Goal: Share content: Share content

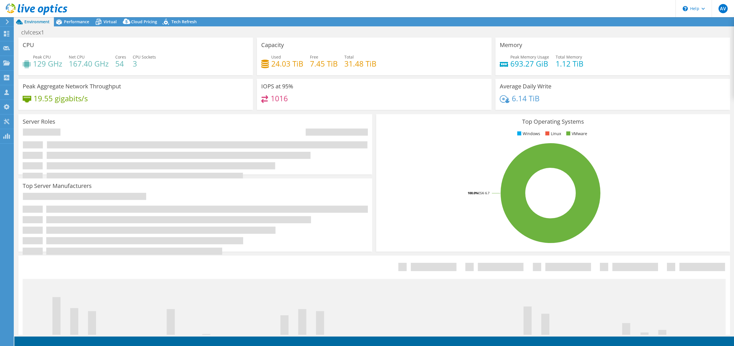
select select "USD"
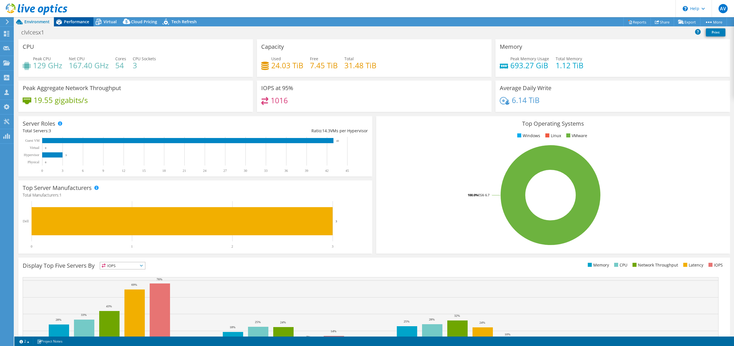
click at [73, 20] on span "Performance" at bounding box center [76, 21] width 25 height 5
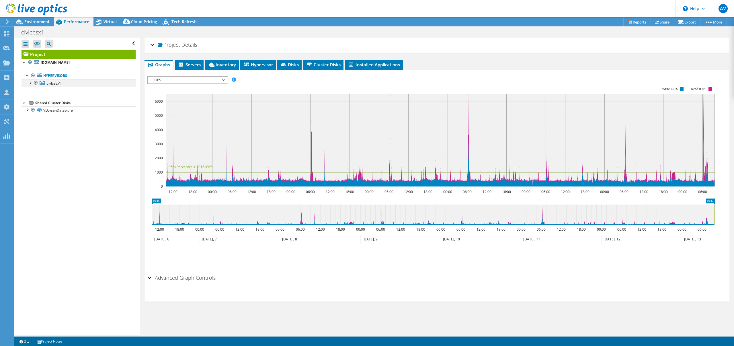
click at [29, 82] on div at bounding box center [30, 82] width 6 height 6
click at [5, 32] on use at bounding box center [6, 33] width 5 height 5
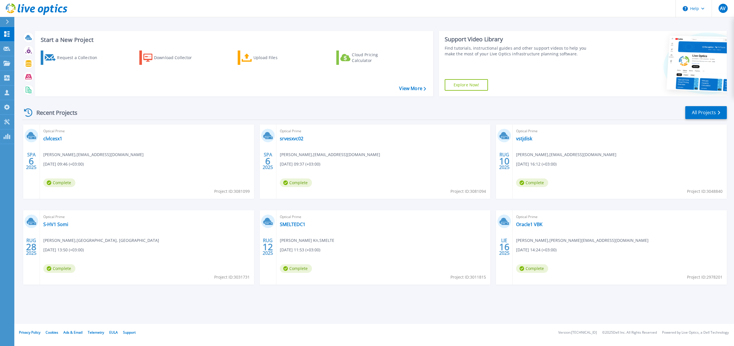
click at [297, 135] on div "Optical Prime srvesxvc02 Žilvinas Kontrimavičius , lpitsis@post.lt 10/06/2025, …" at bounding box center [384, 162] width 214 height 74
click at [293, 137] on link "srvesxvc02" at bounding box center [292, 139] width 24 height 6
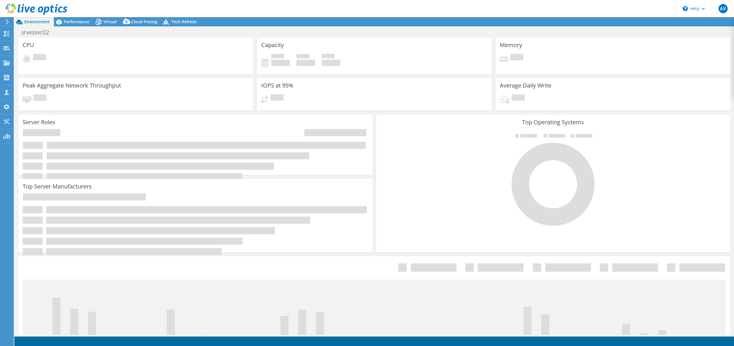
select select "USD"
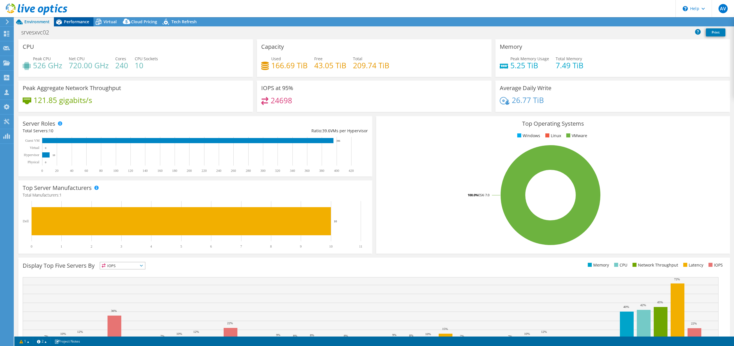
click at [78, 22] on span "Performance" at bounding box center [76, 21] width 25 height 5
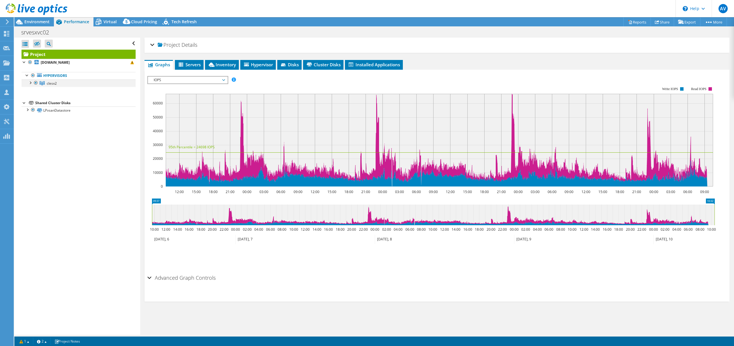
click at [30, 83] on div at bounding box center [30, 82] width 6 height 6
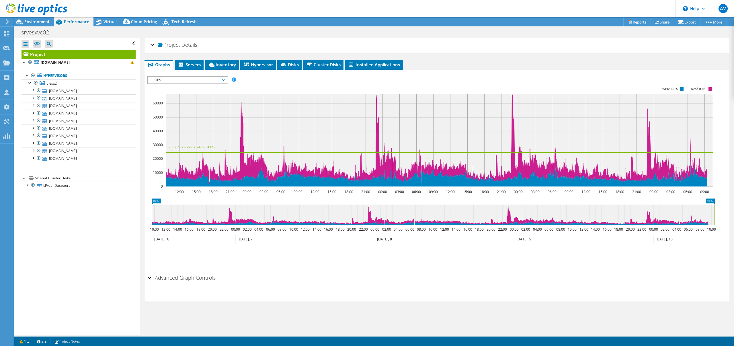
click at [219, 80] on span "IOPS" at bounding box center [188, 80] width 74 height 7
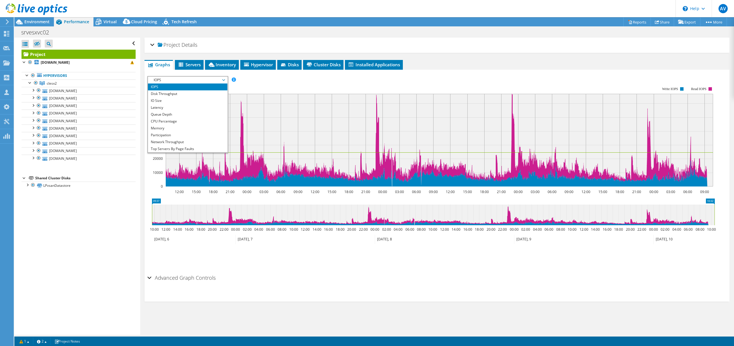
click at [123, 173] on div "Project srvesx213.post.lt Hypervisors clesx2 in" at bounding box center [79, 120] width 114 height 140
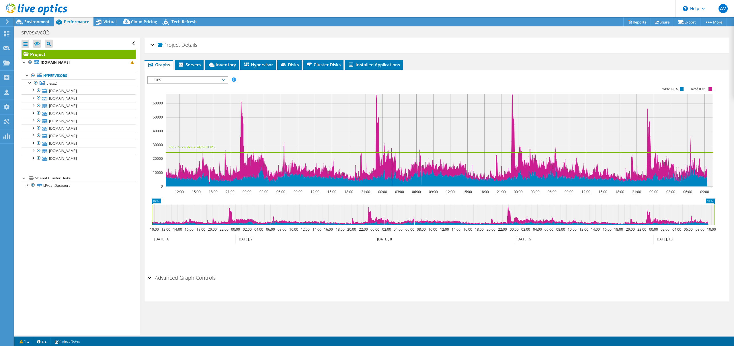
click at [174, 81] on span "IOPS" at bounding box center [188, 80] width 74 height 7
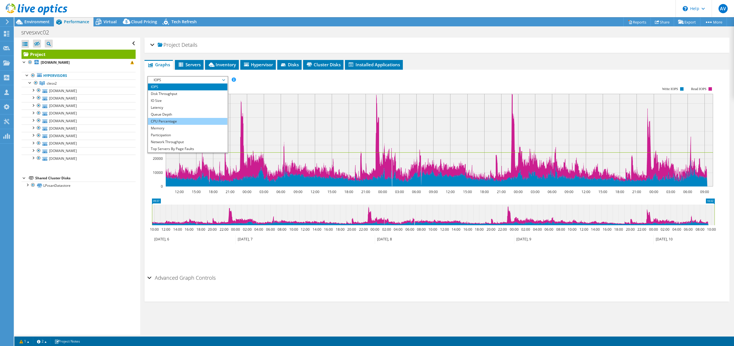
click at [164, 123] on li "CPU Percentage" at bounding box center [187, 121] width 79 height 7
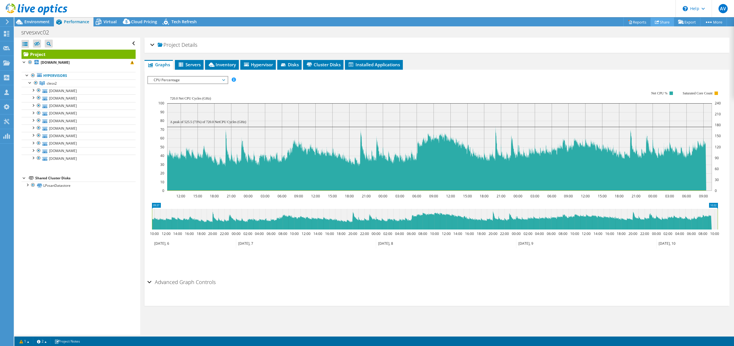
click at [667, 22] on link "Share" at bounding box center [663, 22] width 24 height 9
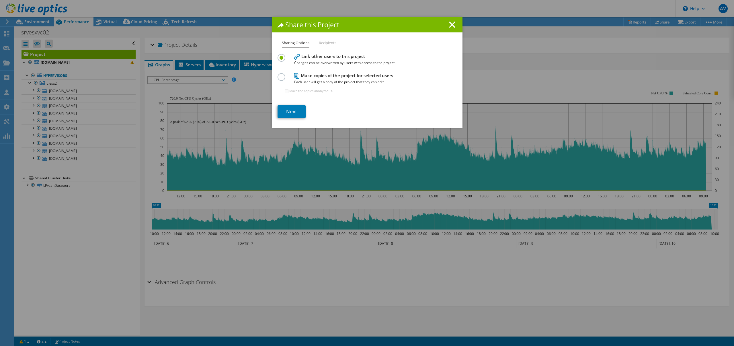
click at [324, 44] on li "Recipients" at bounding box center [328, 43] width 18 height 7
click at [326, 43] on li "Recipients" at bounding box center [328, 43] width 18 height 7
click at [450, 24] on line at bounding box center [453, 25] width 6 height 6
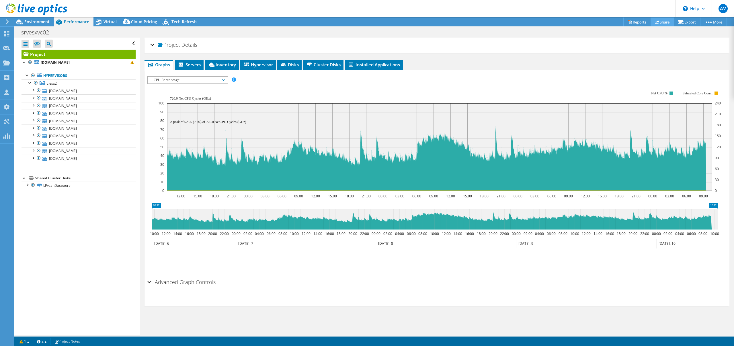
click at [666, 23] on link "Share" at bounding box center [663, 22] width 24 height 9
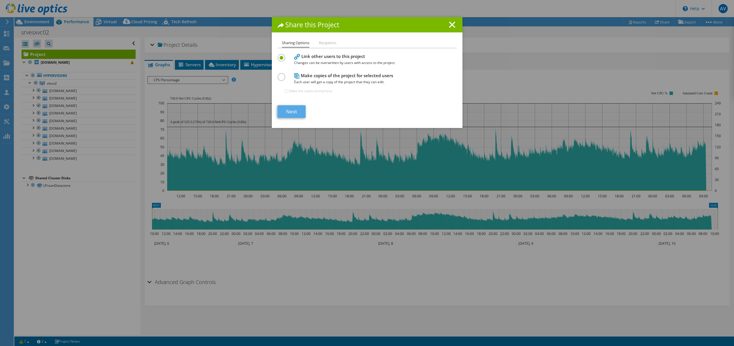
click at [295, 111] on link "Next" at bounding box center [292, 111] width 28 height 13
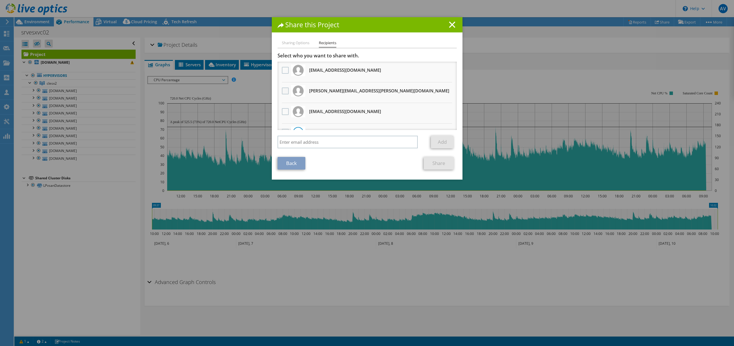
click at [285, 92] on label at bounding box center [286, 91] width 8 height 7
click at [0, 0] on input "checkbox" at bounding box center [0, 0] width 0 height 0
click at [433, 163] on link "Share" at bounding box center [439, 163] width 30 height 13
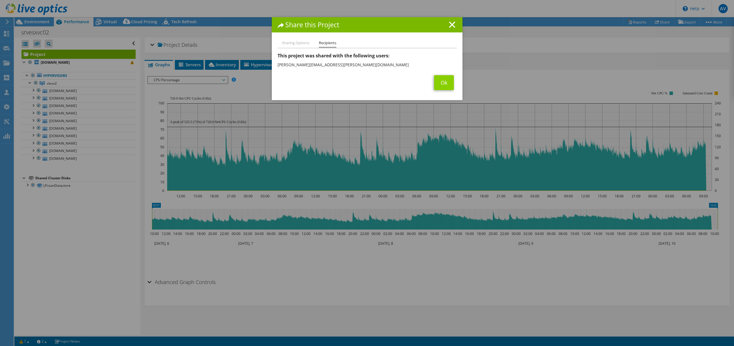
click at [445, 81] on link "Ok" at bounding box center [444, 82] width 20 height 15
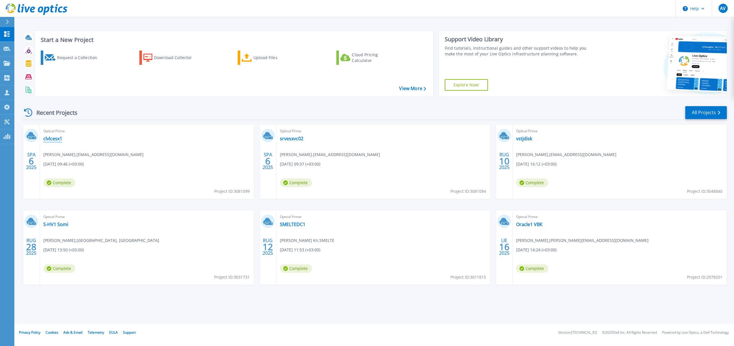
click at [55, 139] on link "clvlcesx1" at bounding box center [52, 139] width 19 height 6
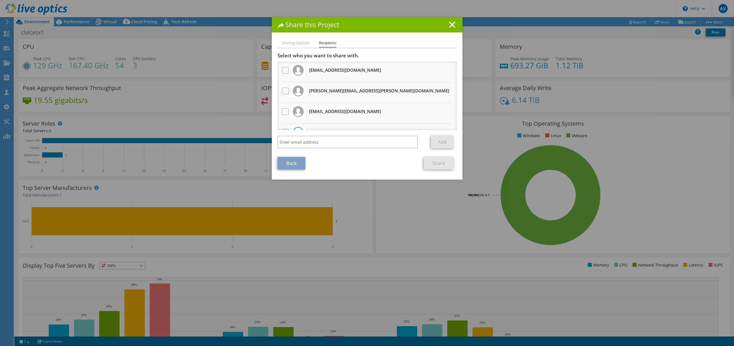
select select "USD"
click at [284, 90] on label at bounding box center [286, 91] width 8 height 7
click at [0, 0] on input "checkbox" at bounding box center [0, 0] width 0 height 0
click at [435, 162] on link "Share" at bounding box center [439, 163] width 30 height 13
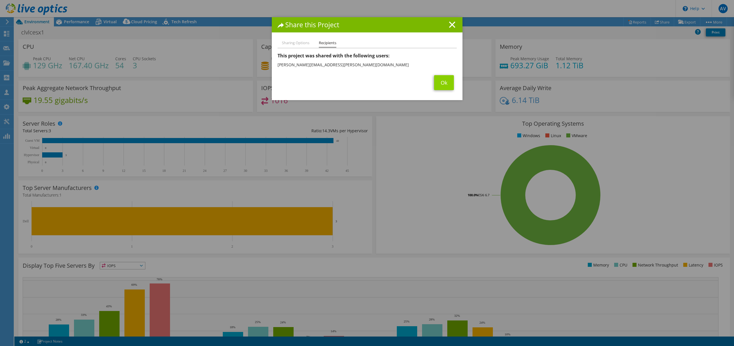
click at [446, 86] on link "Ok" at bounding box center [444, 82] width 20 height 15
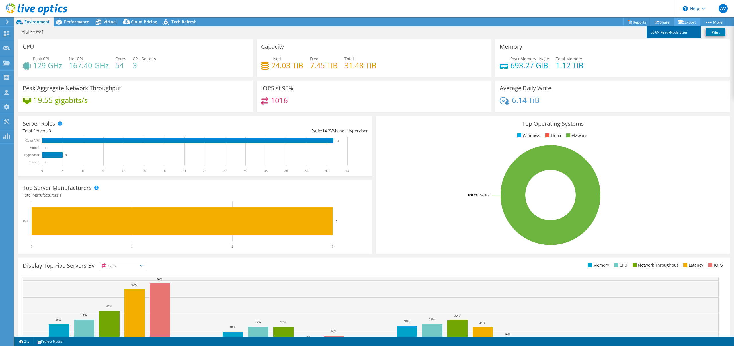
click at [685, 33] on link "vSAN ReadyNode Sizer" at bounding box center [674, 32] width 55 height 12
click at [473, 205] on rect at bounding box center [551, 195] width 340 height 100
